Goal: Task Accomplishment & Management: Use online tool/utility

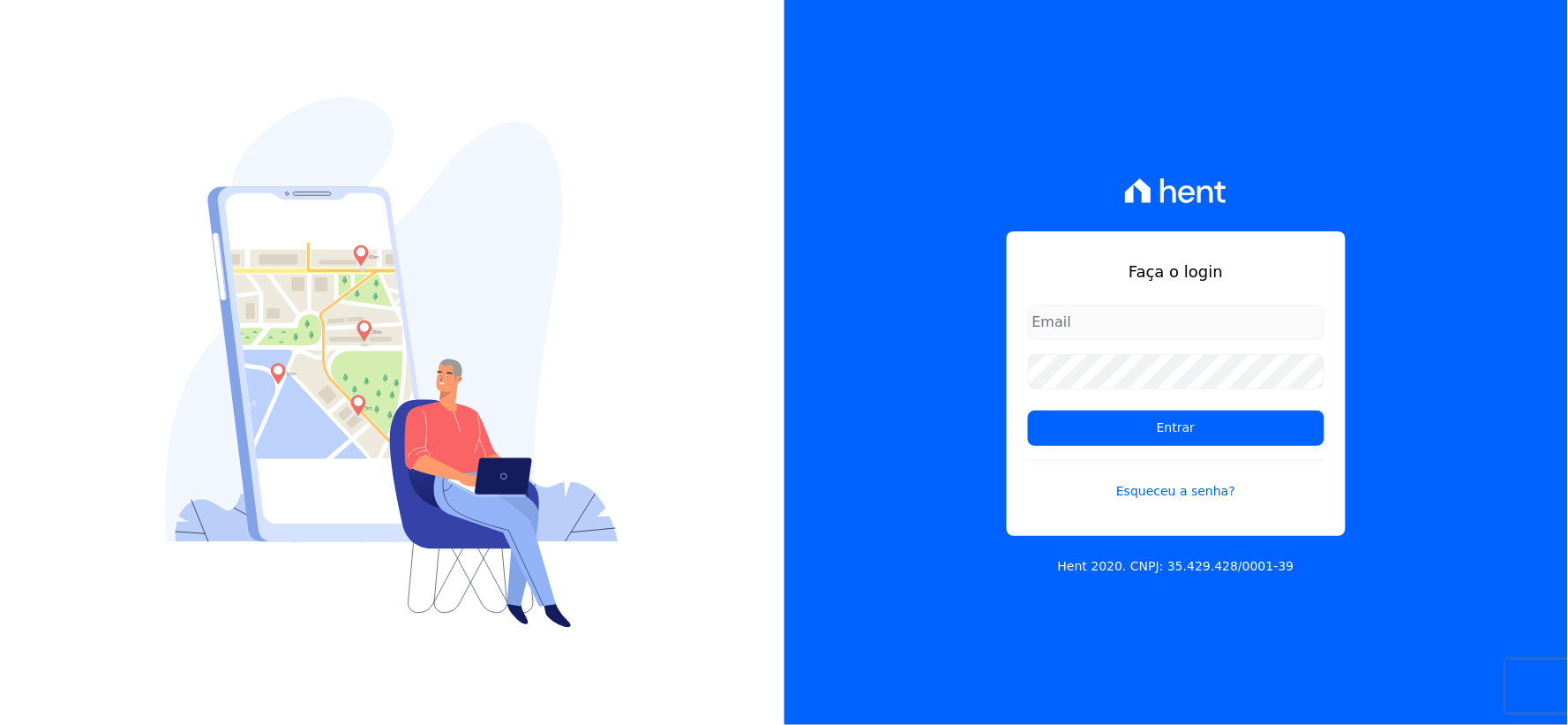
click at [1128, 336] on input "email" at bounding box center [1176, 322] width 296 height 36
type input "rh@cesariengenharia.com.br"
click at [884, 373] on div "Faça o login rh@cesariengenharia.com.br Entrar Esqueceu a senha? Hent 2020. CNP…" at bounding box center [1176, 362] width 784 height 725
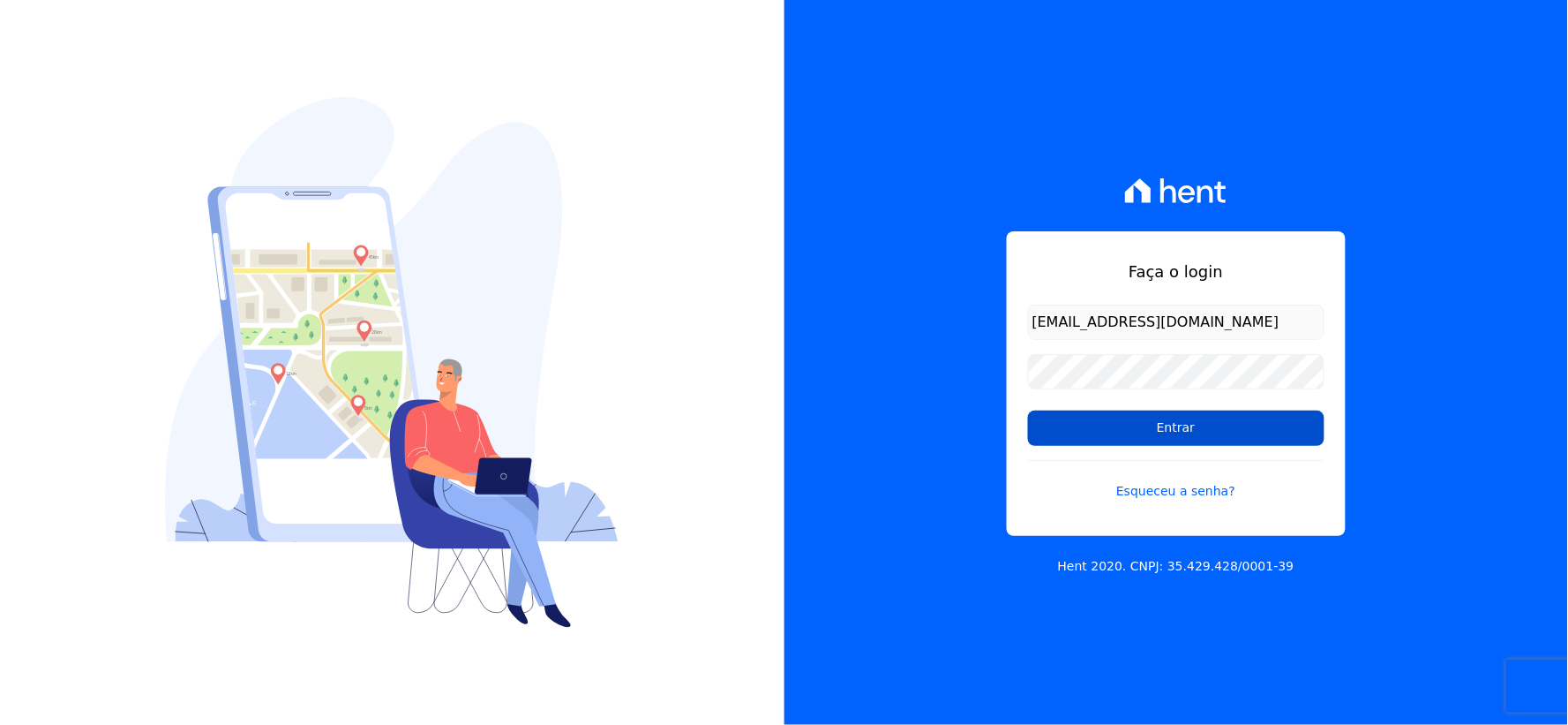
click at [1069, 433] on input "Entrar" at bounding box center [1176, 427] width 296 height 36
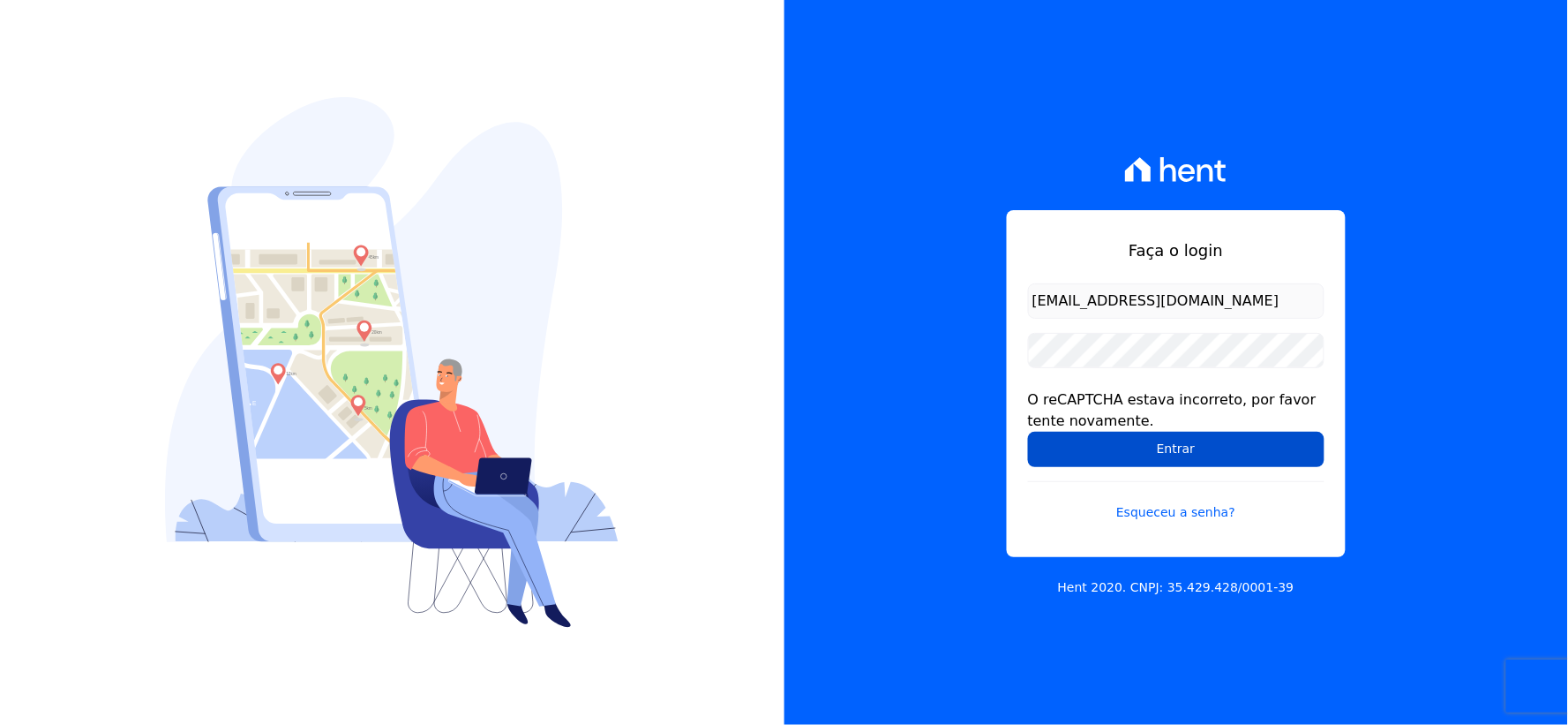
click at [1048, 439] on input "Entrar" at bounding box center [1176, 449] width 296 height 36
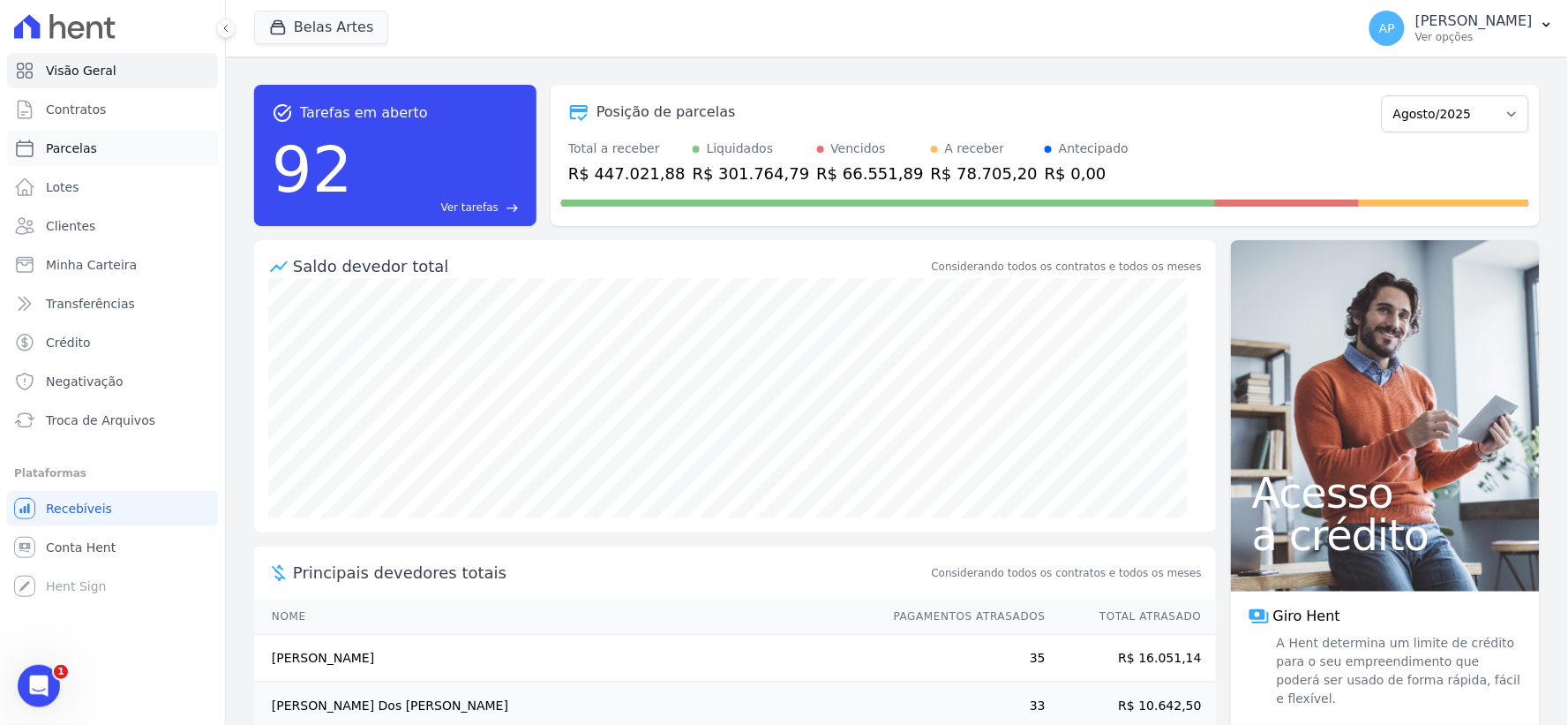
click at [76, 139] on span "Parcelas" at bounding box center [71, 147] width 51 height 17
select select
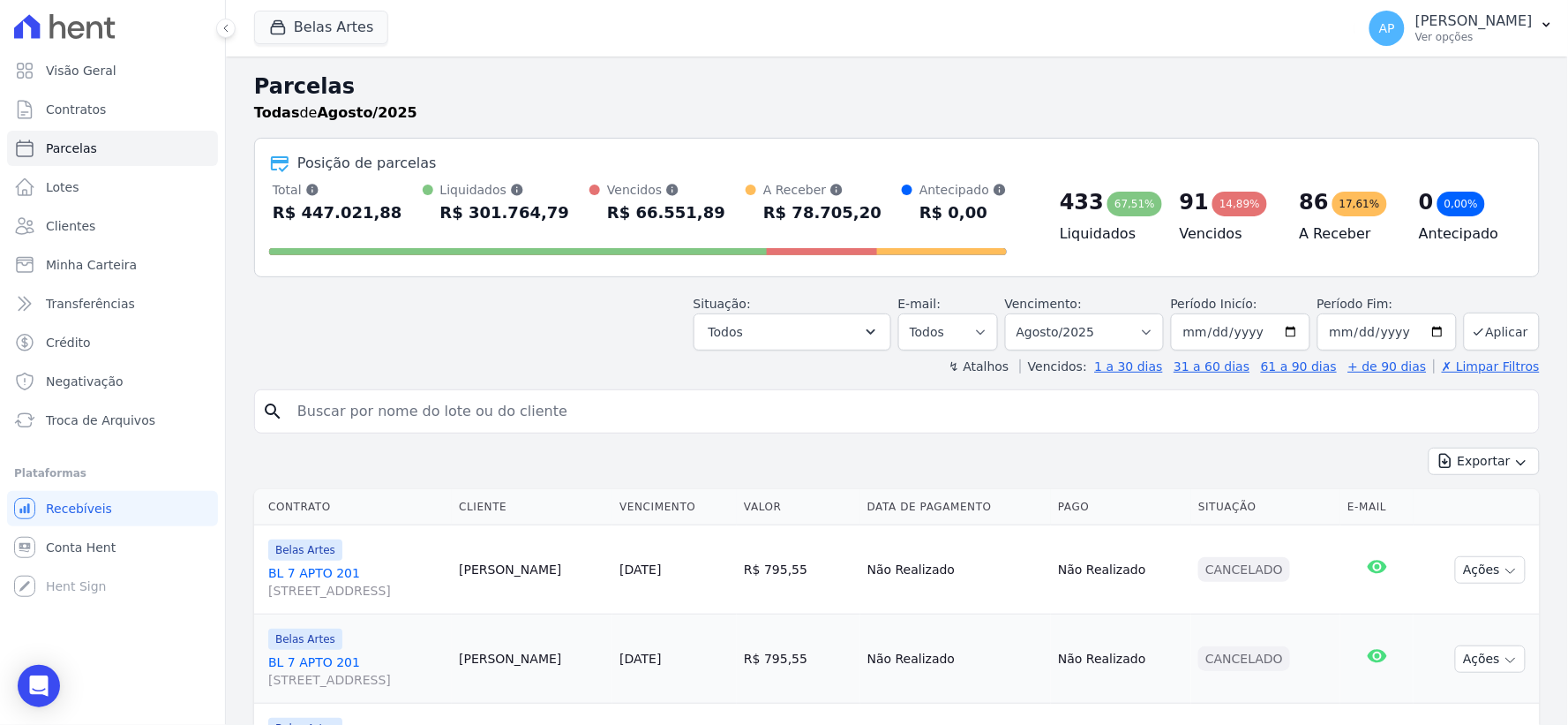
click at [504, 422] on input "search" at bounding box center [908, 411] width 1245 height 36
type input "kimberl"
select select
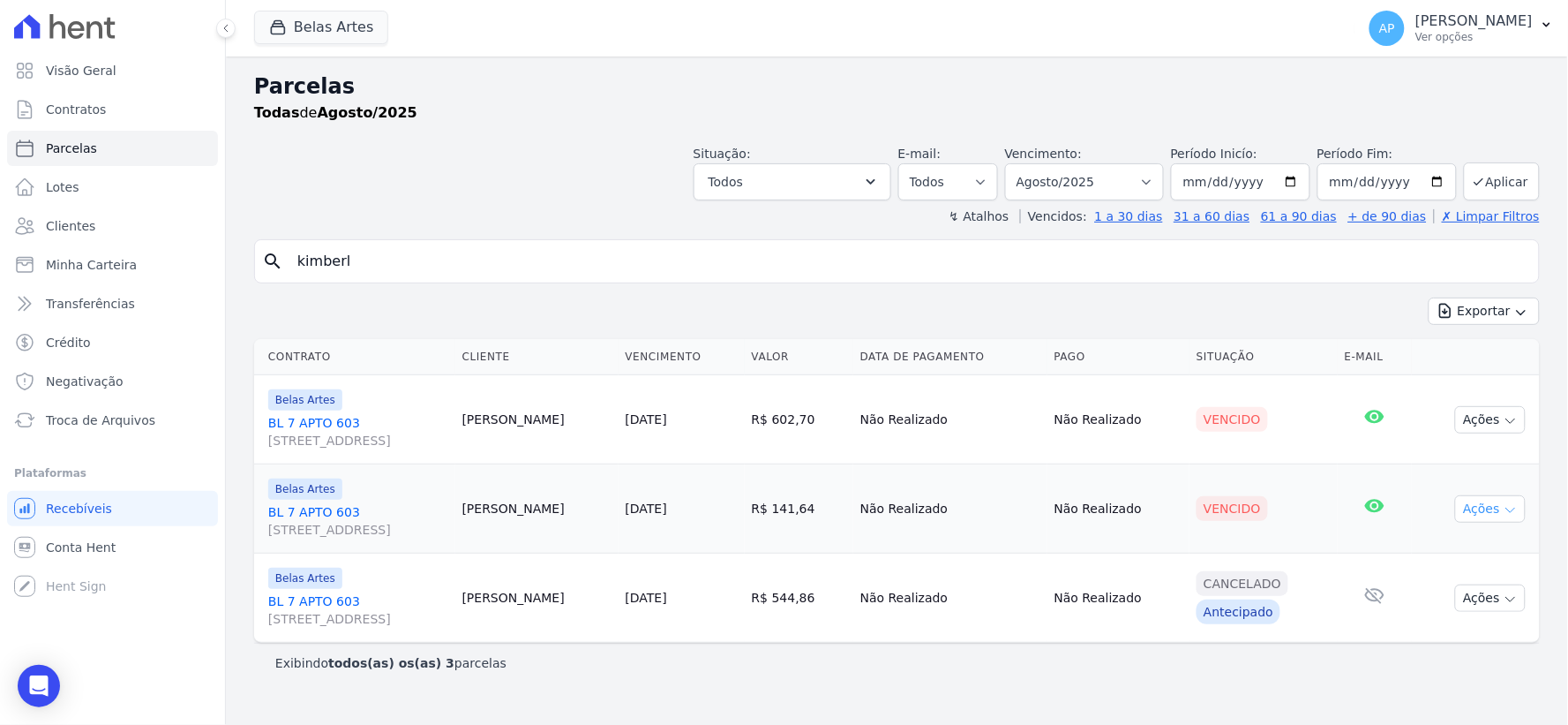
click at [1476, 503] on button "Ações" at bounding box center [1489, 509] width 70 height 27
click at [1501, 413] on button "Ações" at bounding box center [1489, 420] width 70 height 27
click at [1131, 174] on select "[GEOGRAPHIC_DATA] por período ──────── Todos os meses Setembro/2022 Outubro/202…" at bounding box center [1085, 181] width 159 height 38
select select "07/2025"
click at [1031, 163] on select "[GEOGRAPHIC_DATA] por período ──────── Todos os meses Setembro/2022 Outubro/202…" at bounding box center [1085, 181] width 159 height 38
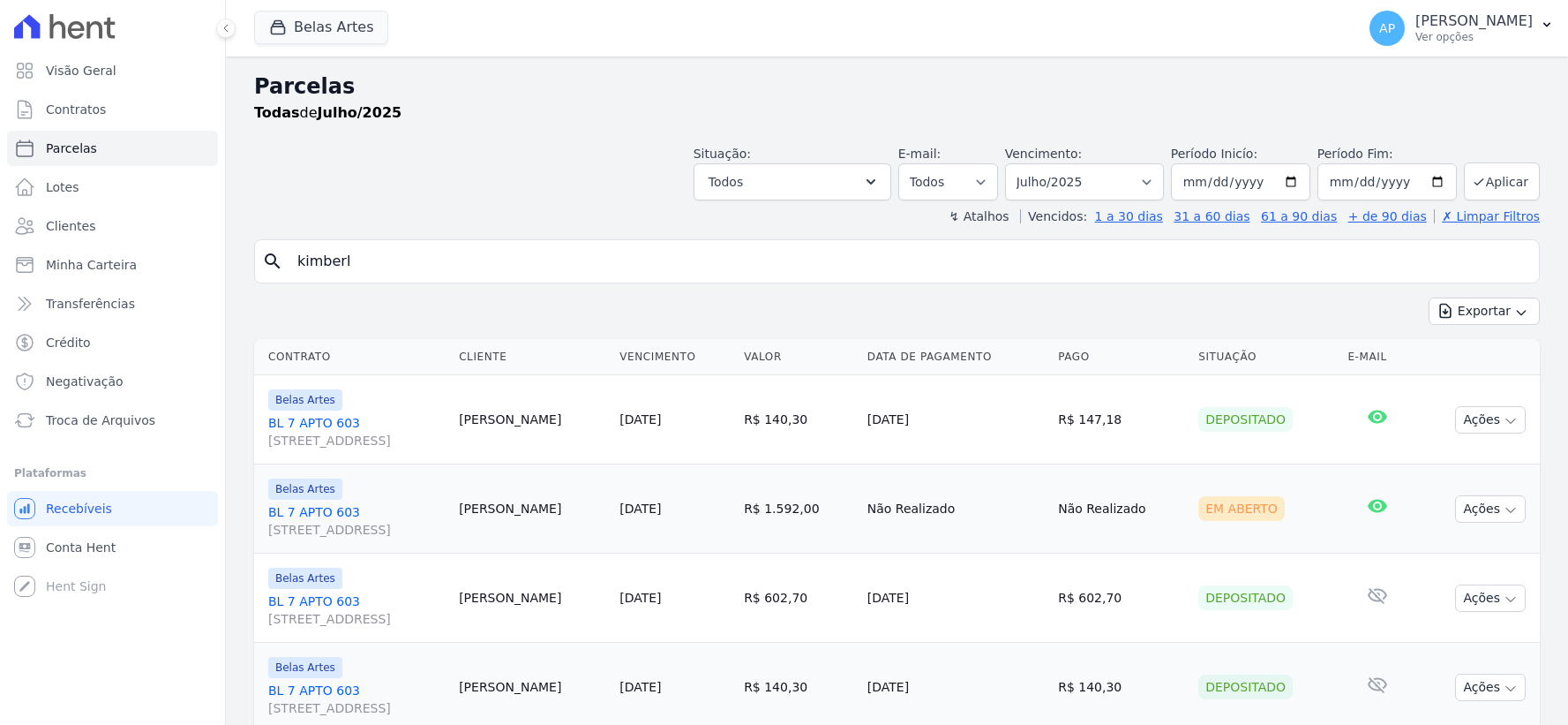
select select
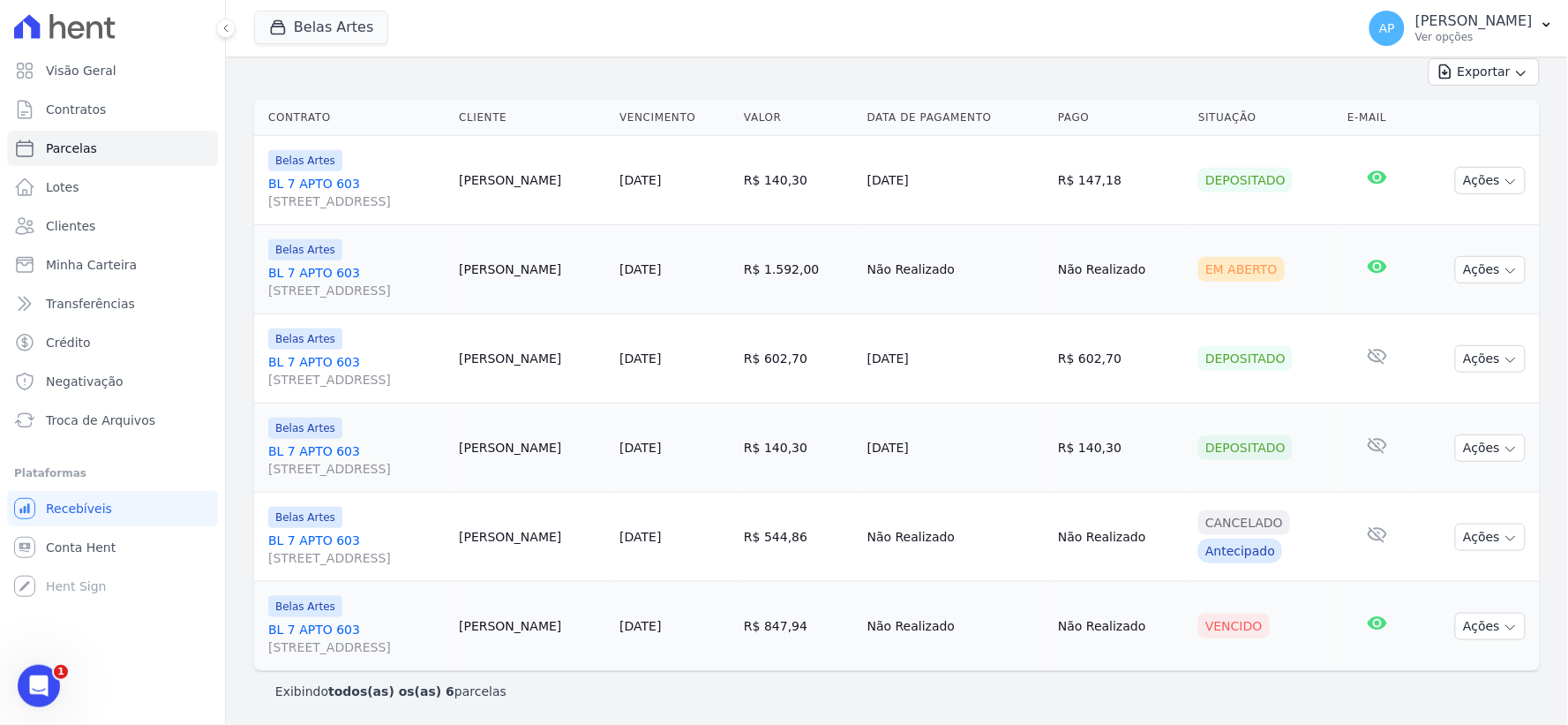
click at [1476, 642] on td "Ações Ver boleto Antecipar Antecipação não disponível Enviar whatsapp Registrar…" at bounding box center [1477, 626] width 126 height 89
click at [1479, 615] on button "Ações" at bounding box center [1489, 626] width 70 height 27
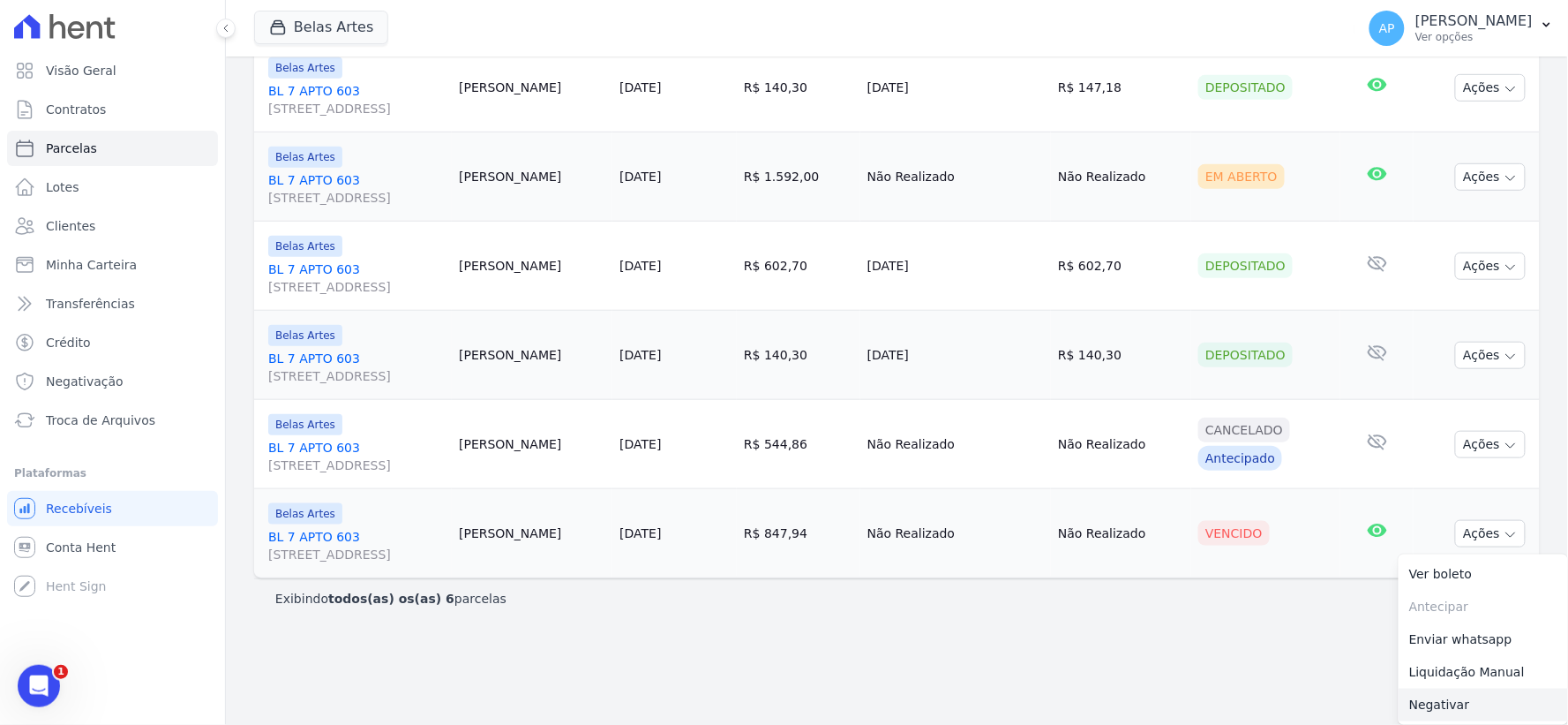
click at [1447, 696] on link "Negativar" at bounding box center [1483, 705] width 169 height 33
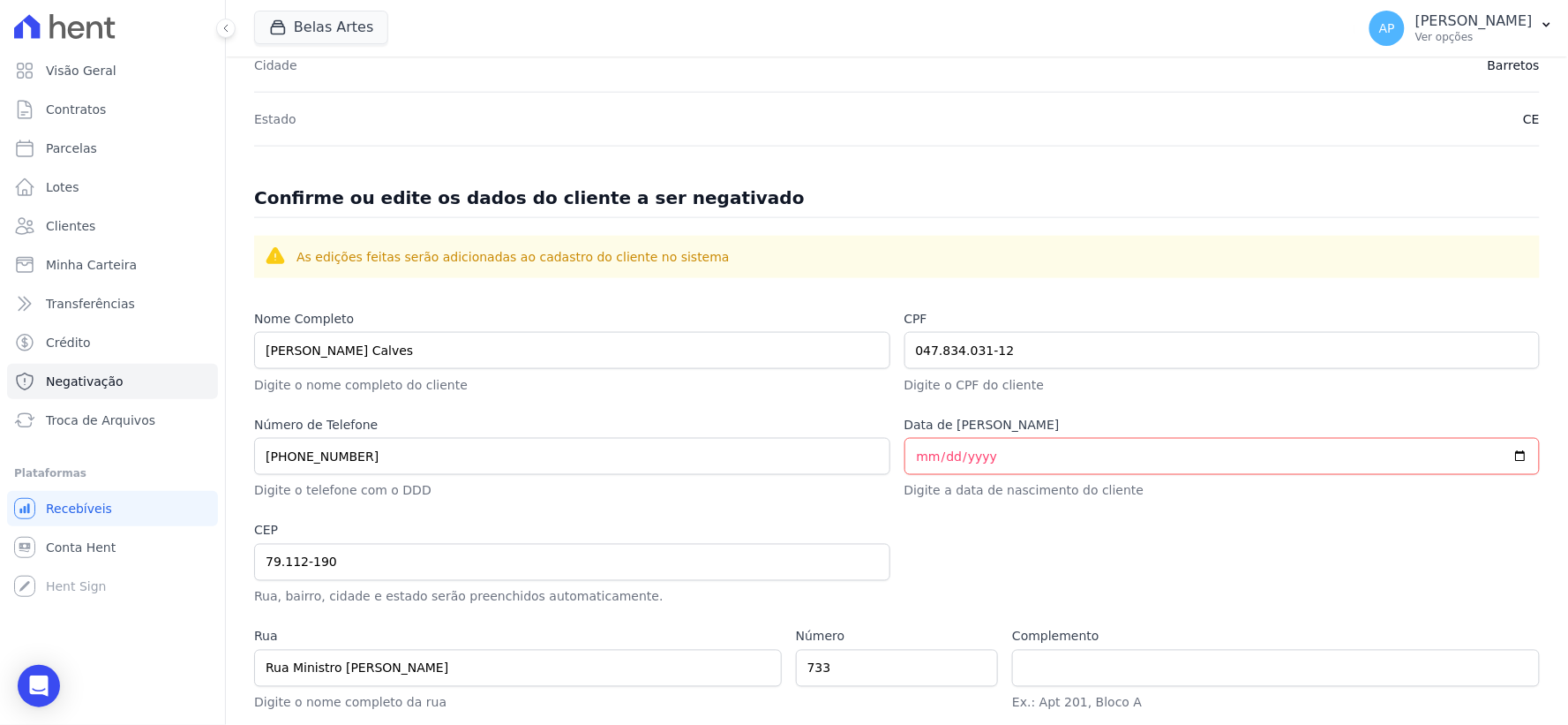
scroll to position [777, 0]
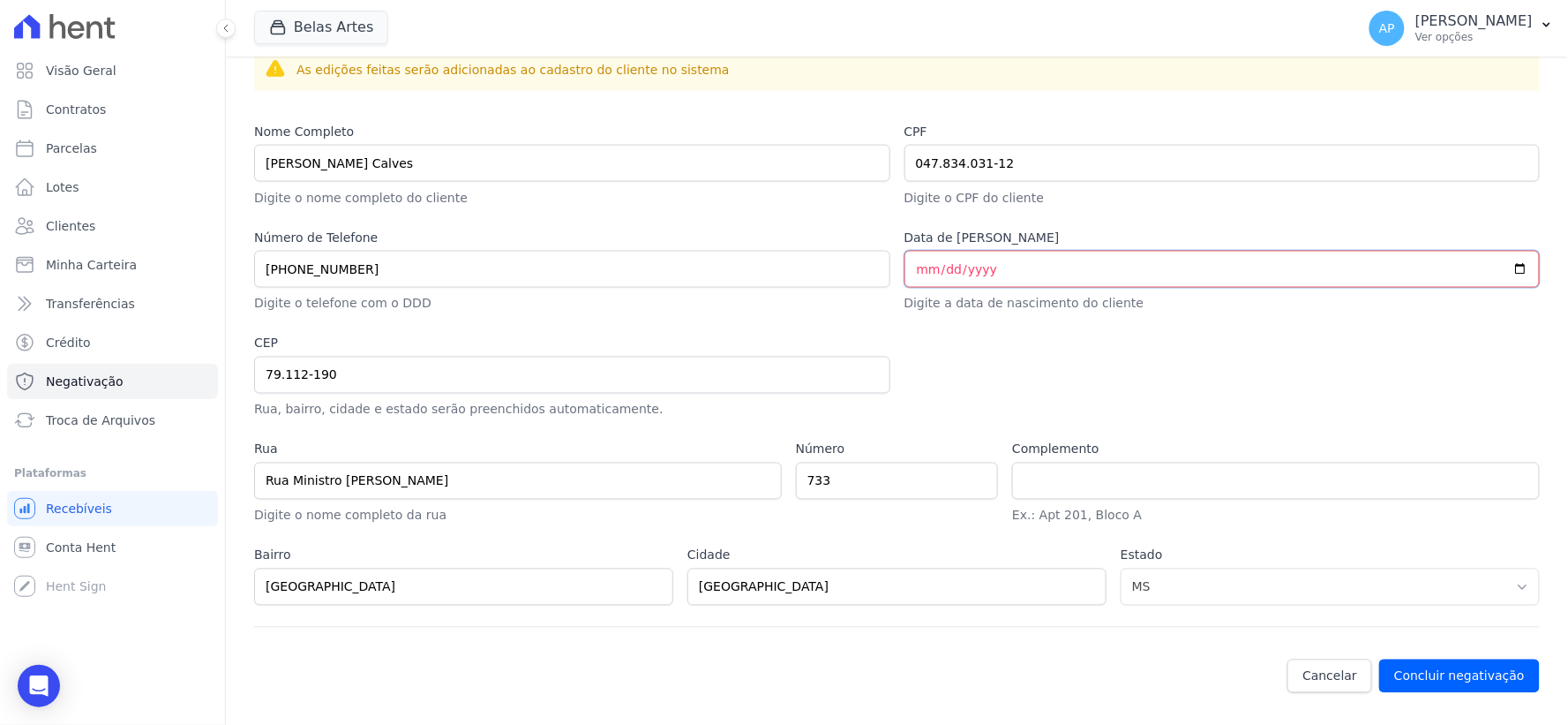
click at [915, 269] on input "Data de Nascimento" at bounding box center [1222, 269] width 636 height 38
type input "1197-04-07"
click at [1471, 676] on button "Concluir negativação" at bounding box center [1460, 676] width 161 height 34
